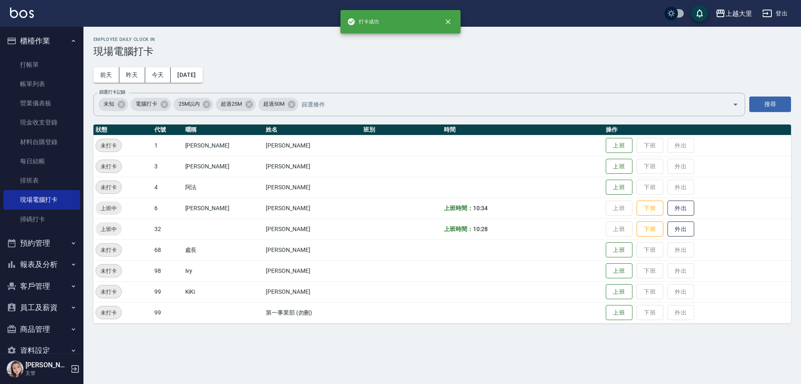
click at [28, 261] on button "報表及分析" at bounding box center [41, 264] width 77 height 22
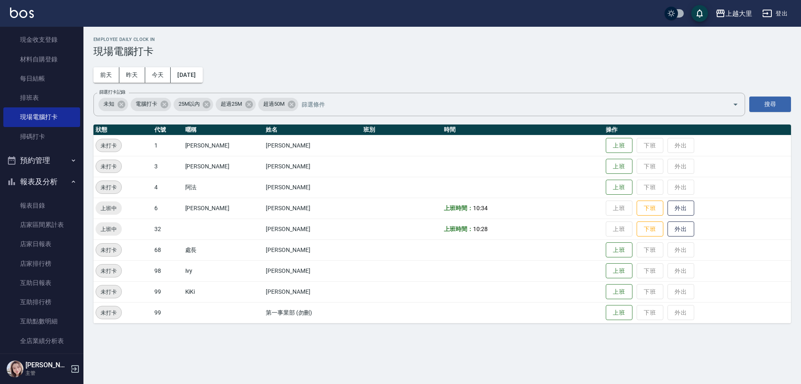
scroll to position [83, 0]
click at [40, 285] on link "互助日報表" at bounding box center [41, 281] width 77 height 19
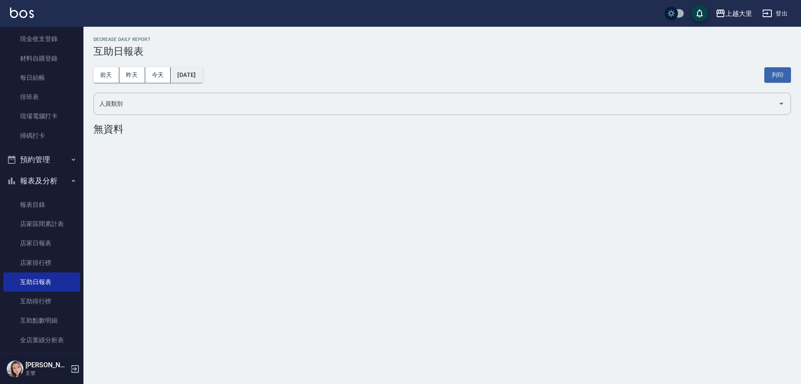
click at [184, 81] on button "[DATE]" at bounding box center [187, 74] width 32 height 15
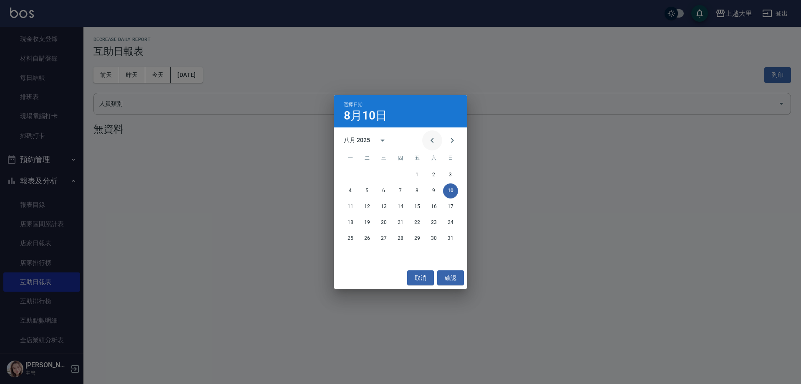
click at [434, 139] on icon "Previous month" at bounding box center [432, 140] width 10 height 10
click at [403, 235] on button "31" at bounding box center [400, 238] width 15 height 15
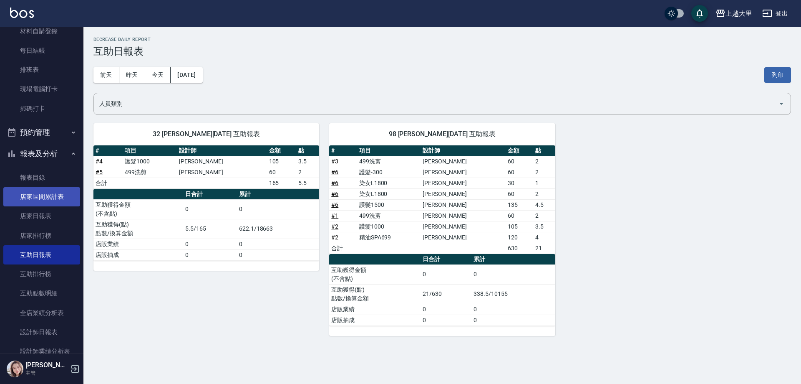
scroll to position [125, 0]
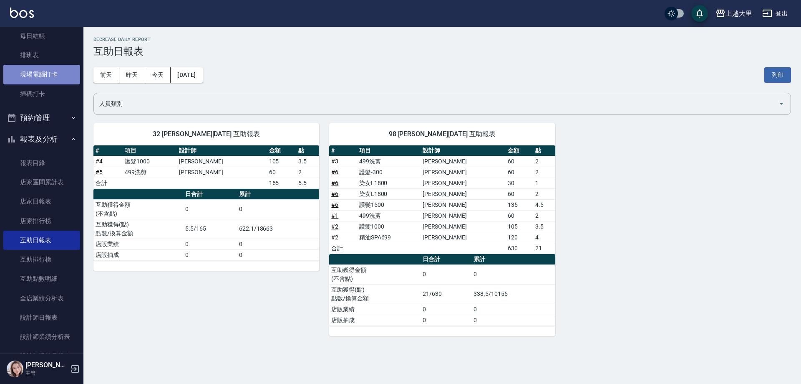
click at [58, 77] on link "現場電腦打卡" at bounding box center [41, 74] width 77 height 19
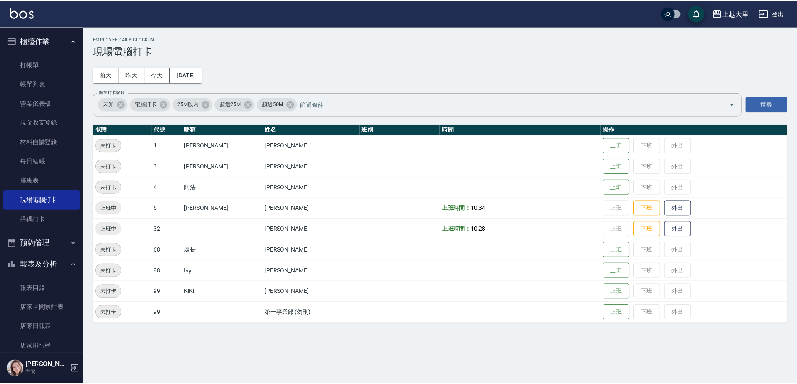
scroll to position [125, 0]
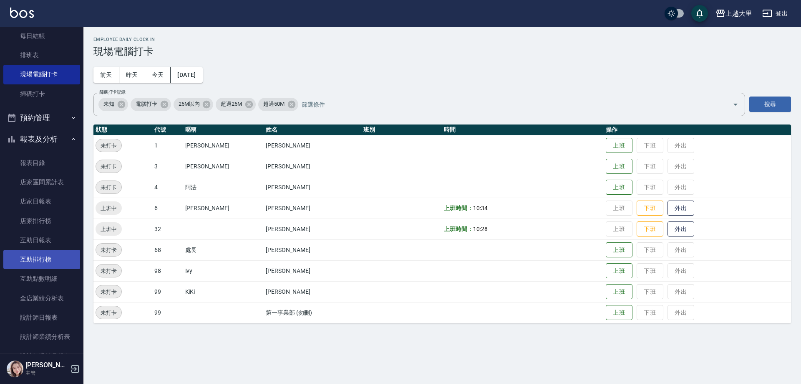
click at [57, 251] on link "互助排行榜" at bounding box center [41, 259] width 77 height 19
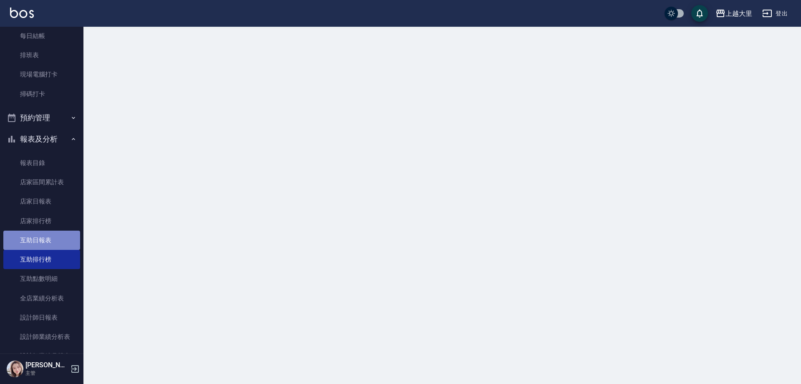
click at [63, 243] on link "互助日報表" at bounding box center [41, 239] width 77 height 19
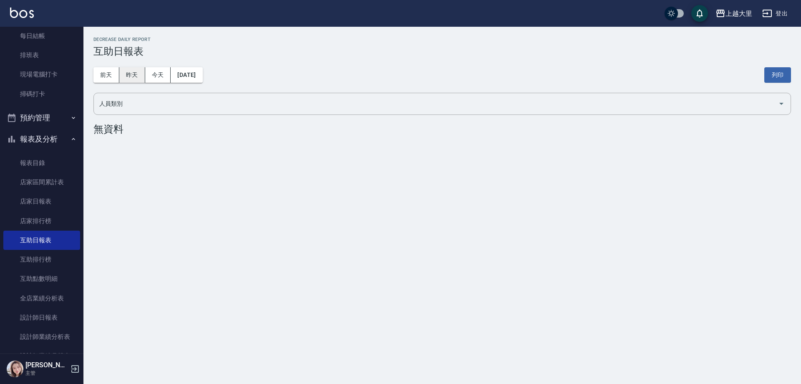
click at [131, 76] on button "昨天" at bounding box center [132, 74] width 26 height 15
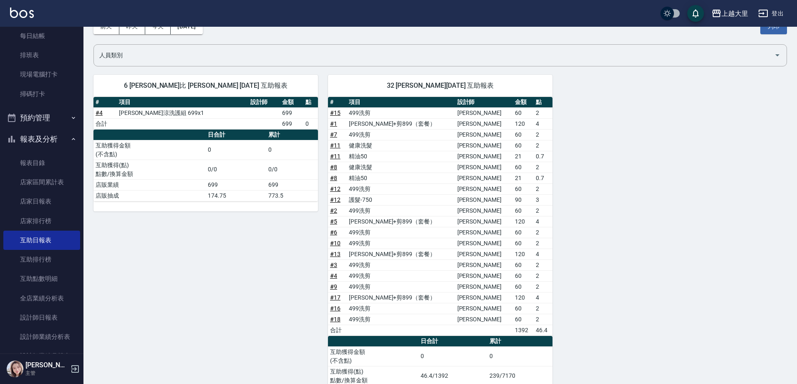
scroll to position [92, 0]
